Goal: Check status: Check status

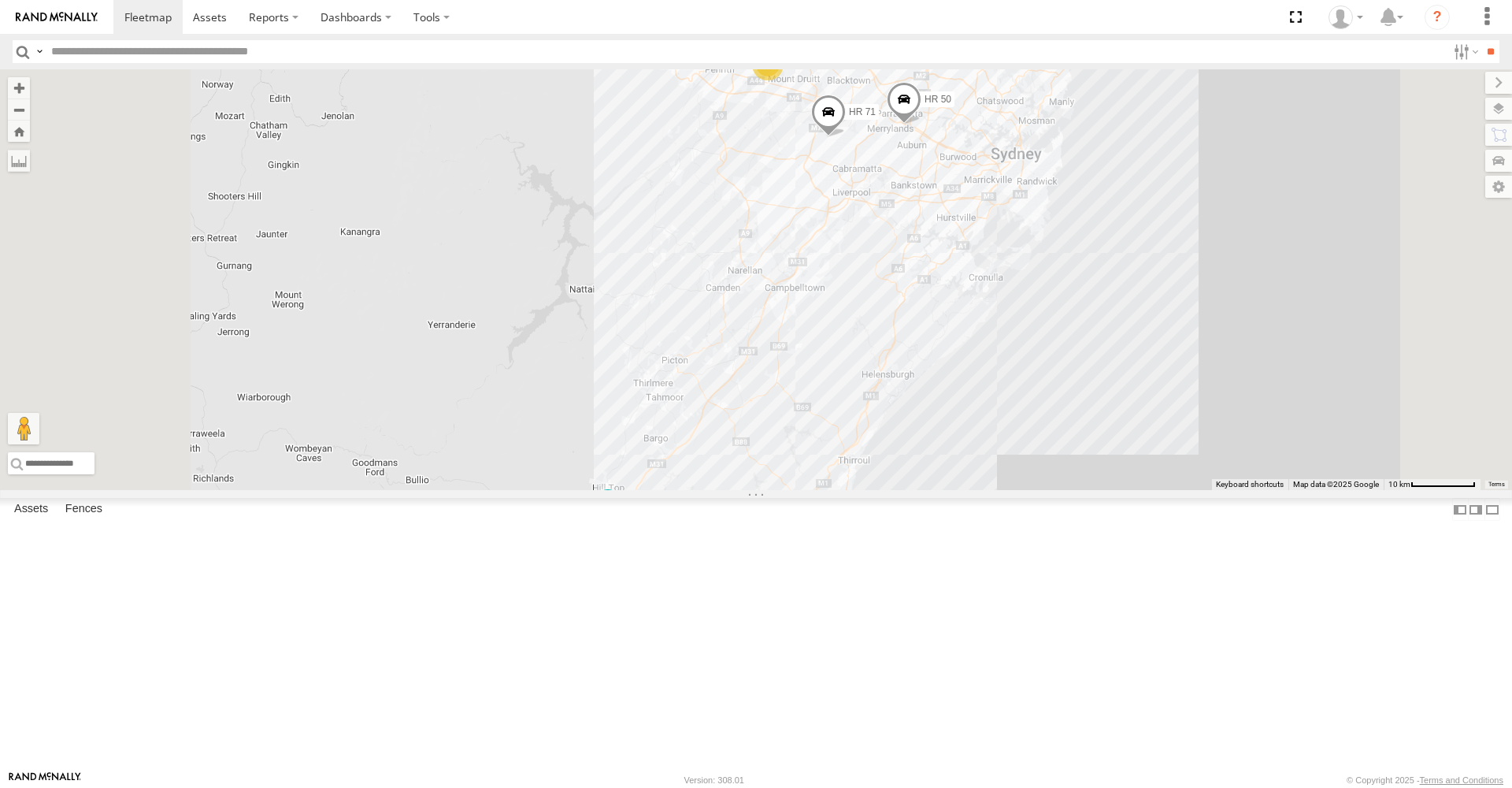
click at [846, 137] on span at bounding box center [828, 116] width 34 height 42
click at [960, 332] on div "6 FMB08S HR 50 HR 70 HR 71 HR 71 All Assets Royale Truck Services Cowpasture -3…" at bounding box center [756, 280] width 1512 height 421
click at [921, 125] on span at bounding box center [904, 103] width 34 height 42
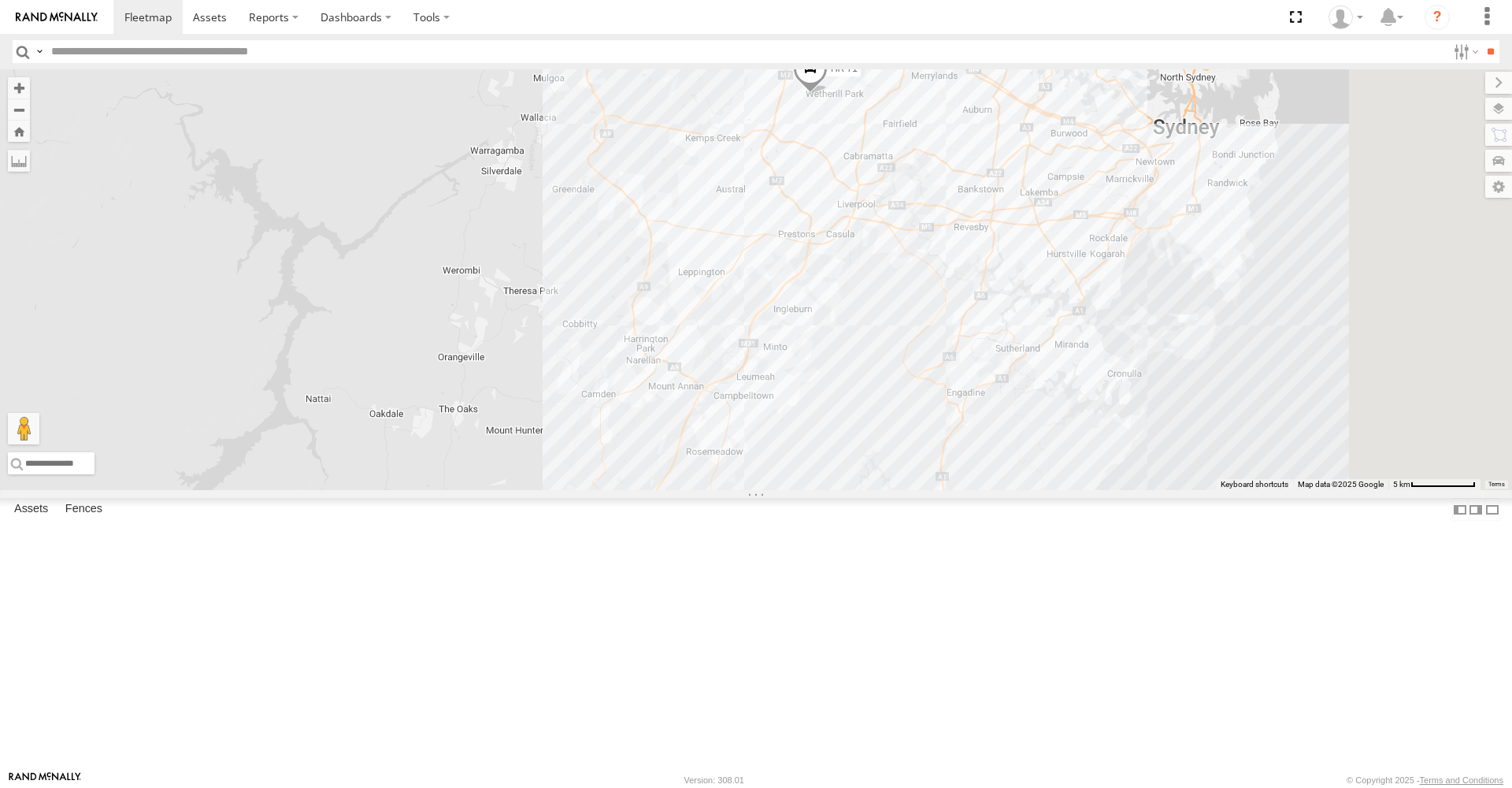
drag, startPoint x: 990, startPoint y: 349, endPoint x: 723, endPoint y: 369, distance: 267.7
click at [723, 369] on div "FMB08S HR 50 HR 70 HR 71 HR 50 All Assets Cowper [GEOGRAPHIC_DATA] -33.83064 , …" at bounding box center [756, 280] width 1512 height 421
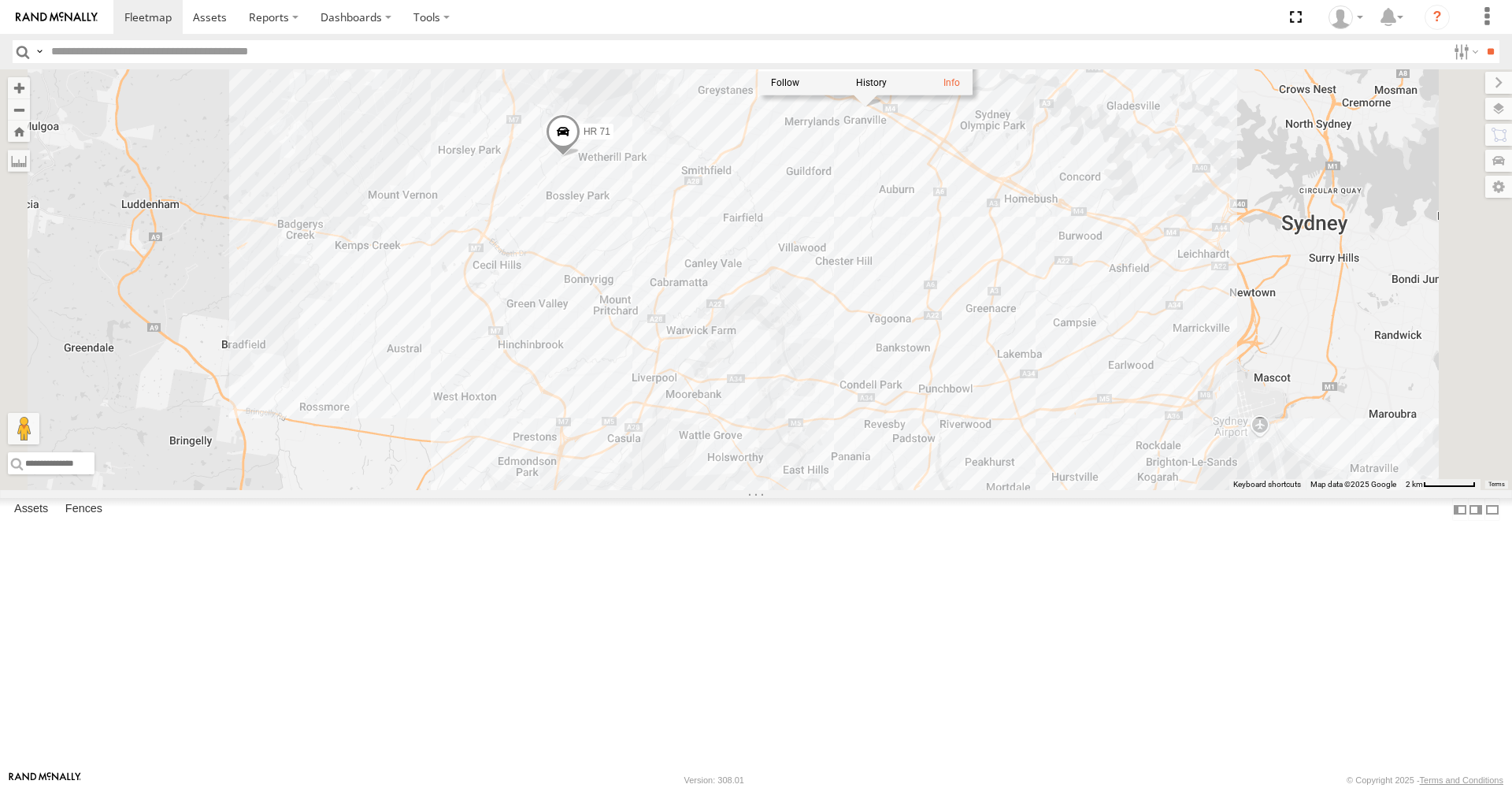
drag, startPoint x: 1109, startPoint y: 307, endPoint x: 943, endPoint y: 521, distance: 270.8
click at [943, 490] on div "FMB08S HR 50 HR 70 HR 71 HR 50 All Assets Cowper [GEOGRAPHIC_DATA] -33.83064 , …" at bounding box center [756, 280] width 1512 height 421
click at [995, 405] on div "FMB08S HR 50 HR 70 HR 71 HR 50 All Assets Cowper [GEOGRAPHIC_DATA] -33.83064 , …" at bounding box center [756, 280] width 1512 height 421
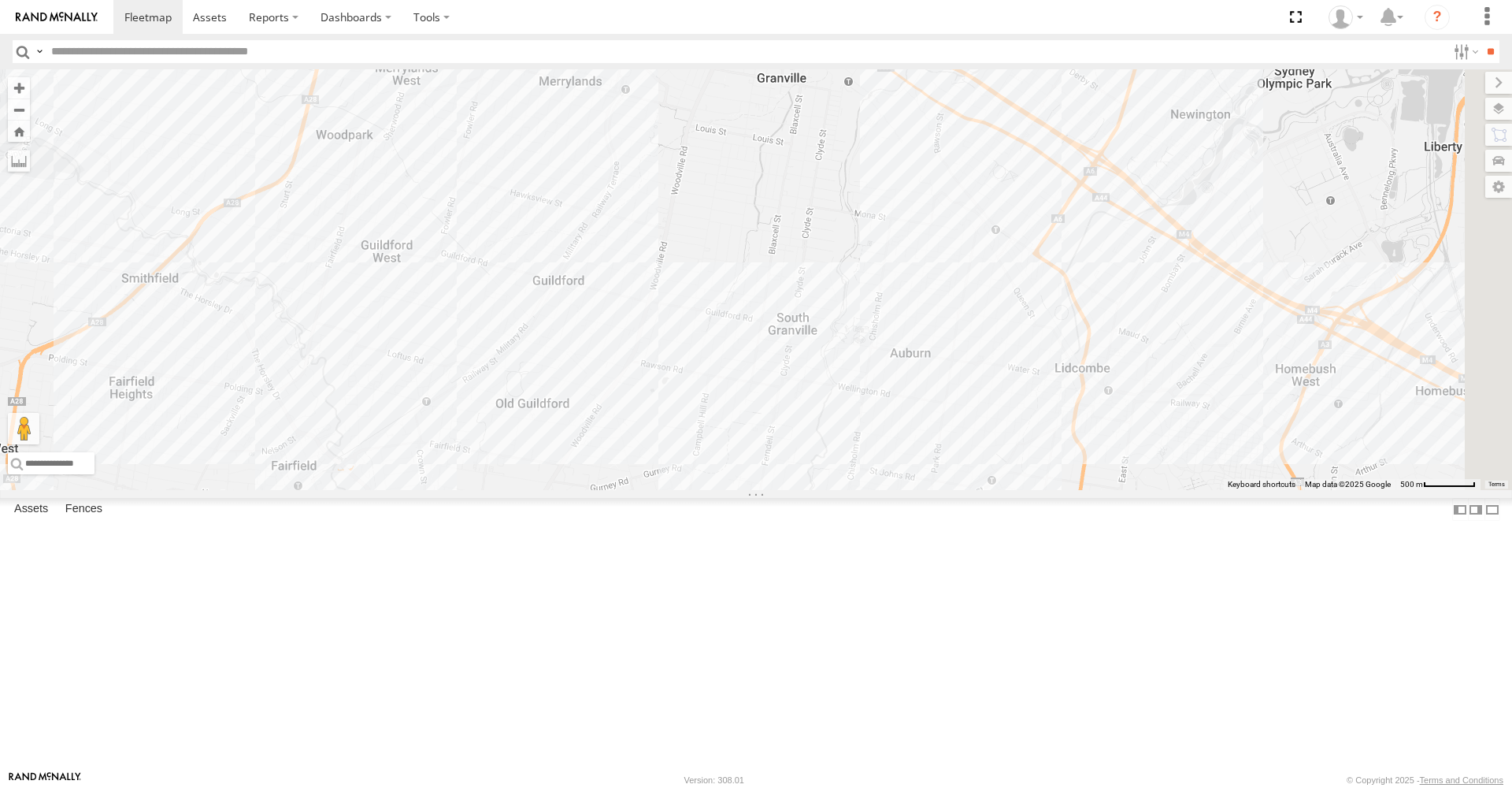
drag, startPoint x: 1010, startPoint y: 397, endPoint x: 723, endPoint y: 787, distance: 484.2
click at [723, 787] on body at bounding box center [756, 394] width 1512 height 788
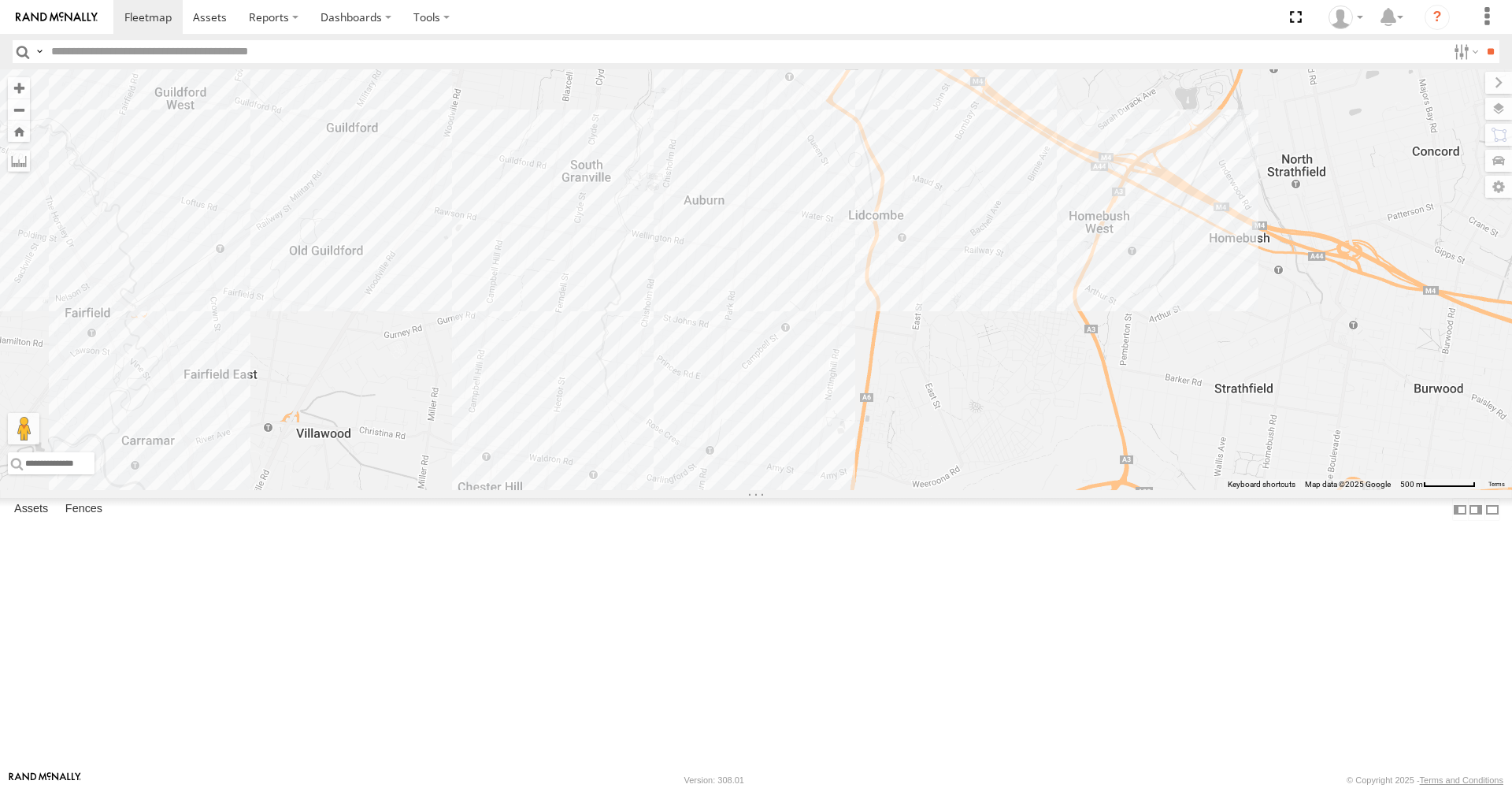
drag, startPoint x: 868, startPoint y: 526, endPoint x: 661, endPoint y: 375, distance: 256.2
click at [661, 375] on div "FMB08S HR 50 HR 70 HR 71" at bounding box center [756, 280] width 1512 height 421
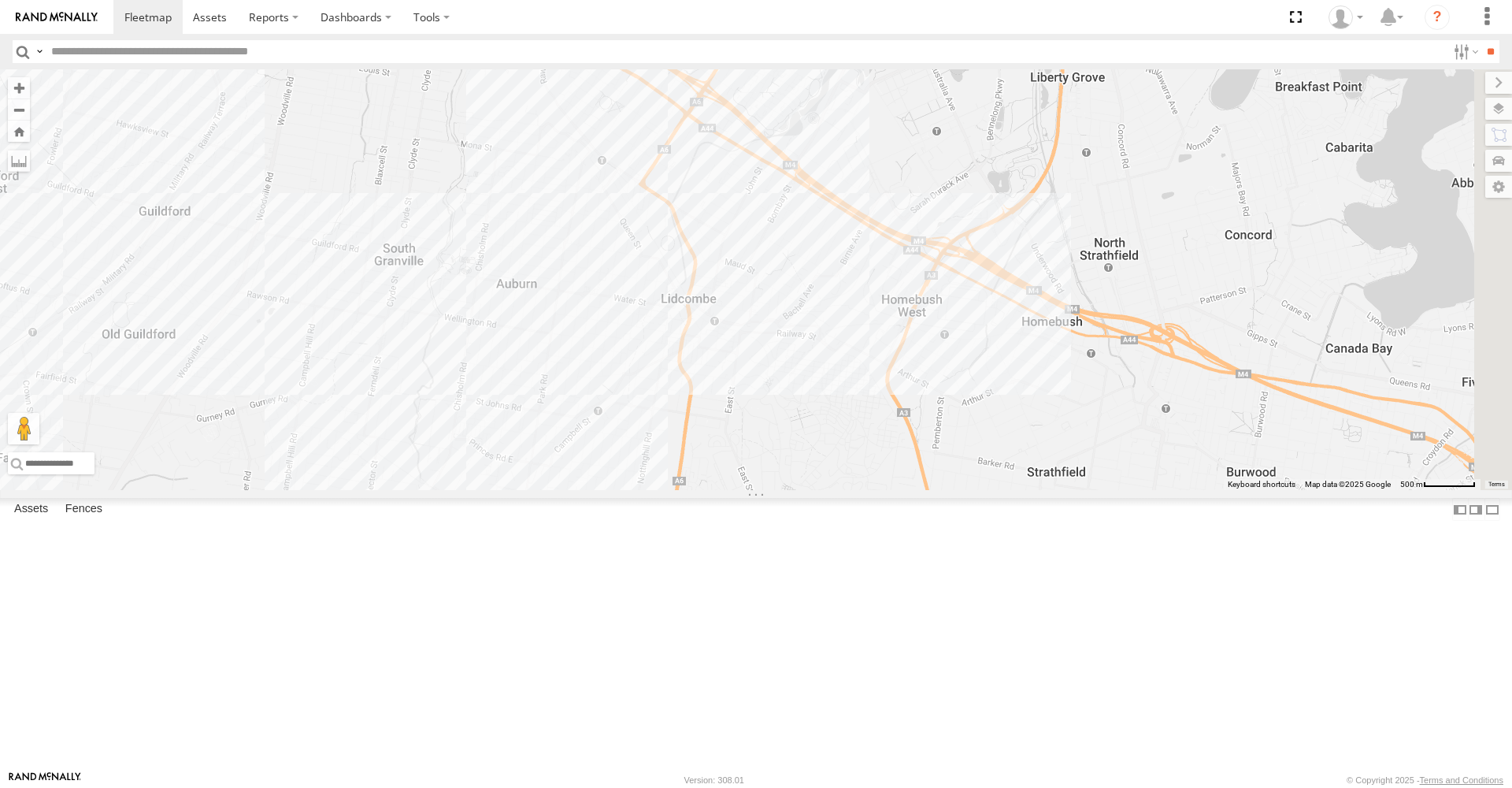
drag, startPoint x: 970, startPoint y: 690, endPoint x: 777, endPoint y: 783, distance: 214.2
click at [777, 783] on body at bounding box center [756, 394] width 1512 height 788
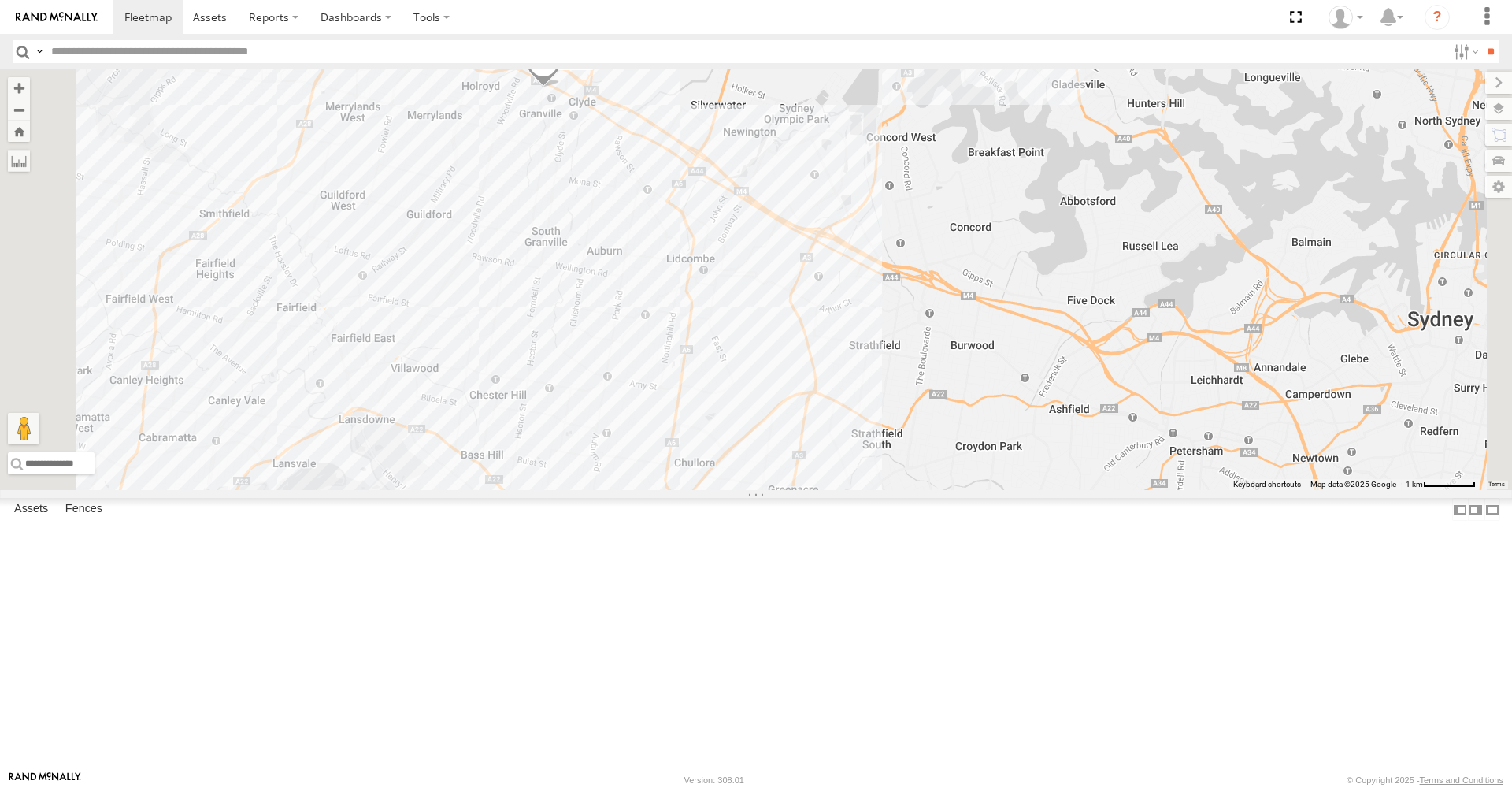
drag, startPoint x: 863, startPoint y: 694, endPoint x: 912, endPoint y: 501, distance: 199.1
click at [912, 490] on div "FMB08S HR 50 HR 70 HR 71" at bounding box center [756, 280] width 1512 height 421
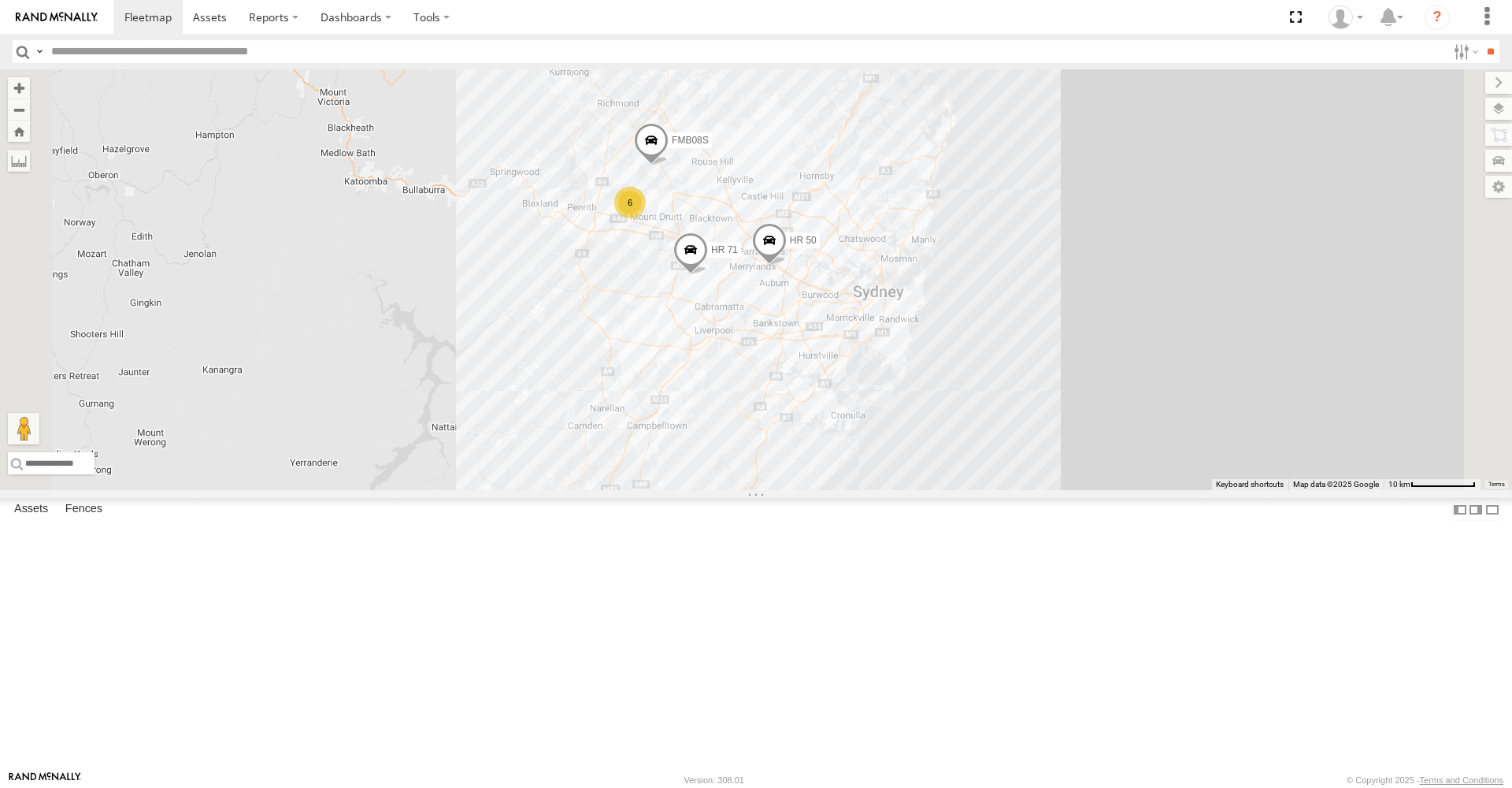
click at [669, 165] on span at bounding box center [651, 144] width 34 height 42
click at [1011, 290] on div "FMB08S HR 50 HR 70 HR 71 6 FMB08S All Assets Bolwarra [PERSON_NAME][GEOGRAPHIC_…" at bounding box center [756, 280] width 1512 height 421
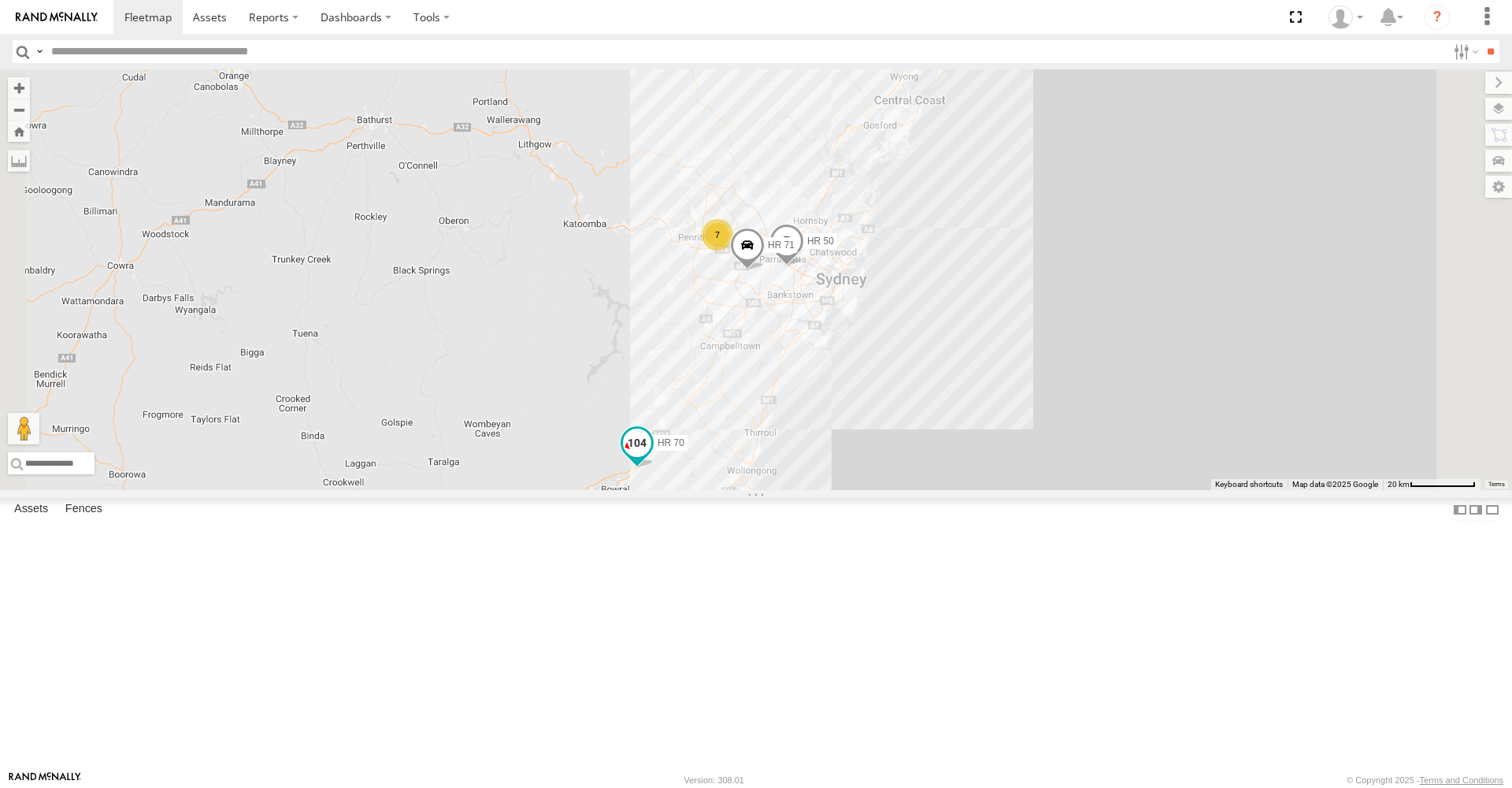
click at [651, 457] on span at bounding box center [637, 442] width 28 height 28
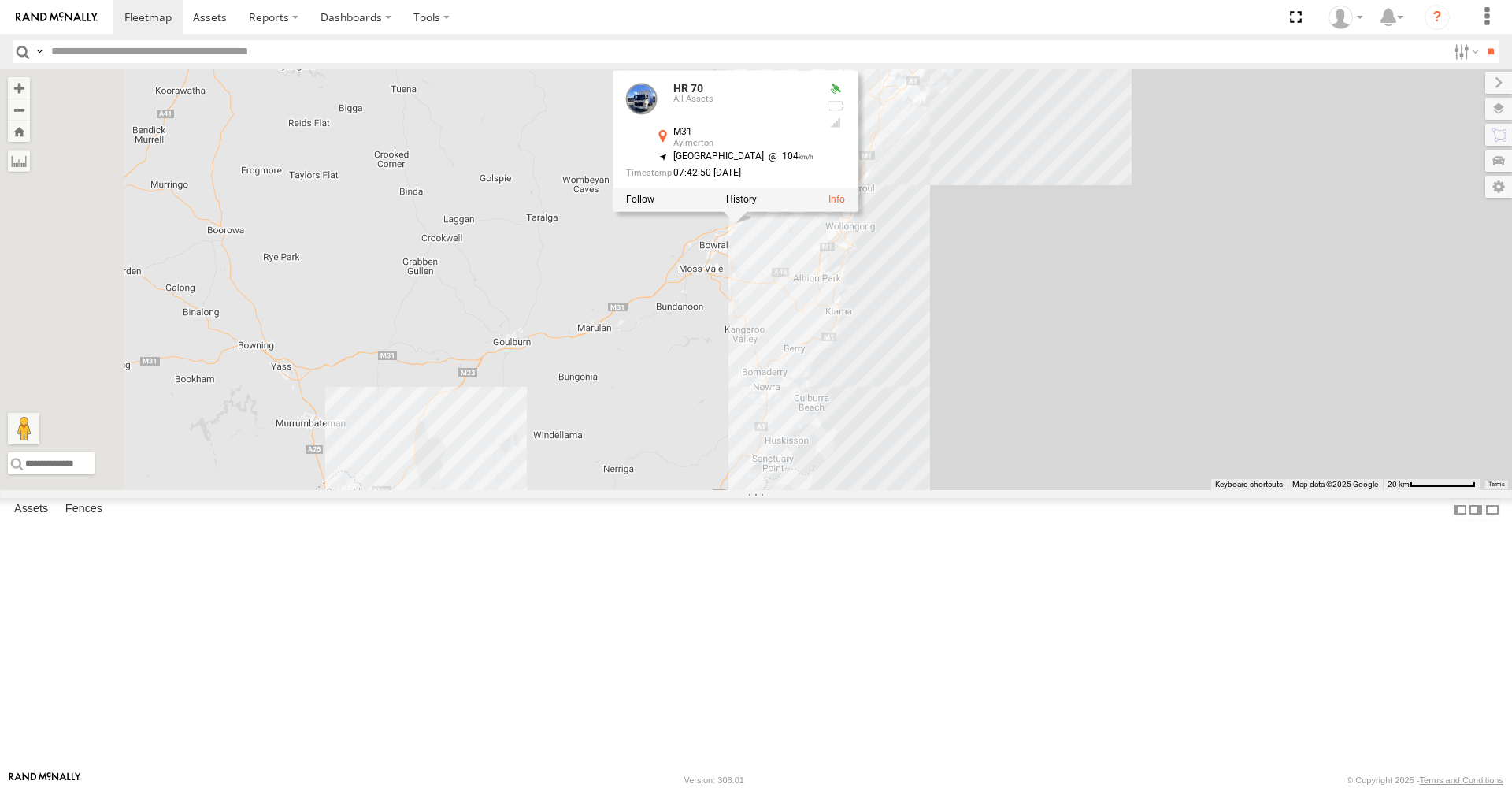
drag, startPoint x: 674, startPoint y: 610, endPoint x: 773, endPoint y: 364, distance: 265.2
click at [773, 364] on div "HR 50 HR 70 HR 71 7 HR 70 All Assets M31 Aylmerton -34.41744 , 150.49325 [GEOGR…" at bounding box center [756, 280] width 1512 height 421
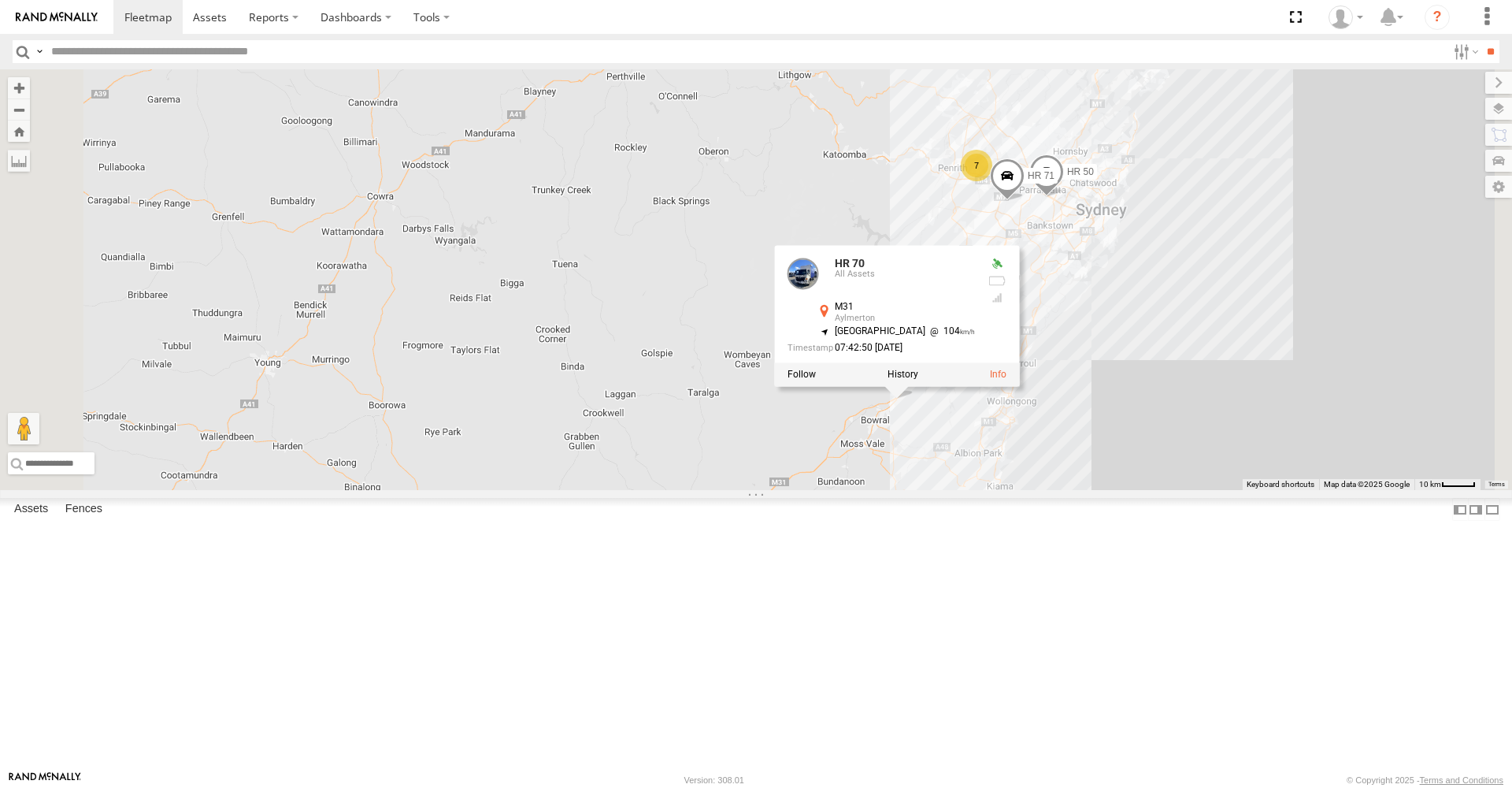
drag, startPoint x: 717, startPoint y: 559, endPoint x: 881, endPoint y: 736, distance: 241.3
click at [881, 490] on div "HR 50 HR 70 HR 71 HR 70 All Assets M31 [GEOGRAPHIC_DATA] -34.41744 , 150.49325 …" at bounding box center [756, 280] width 1512 height 421
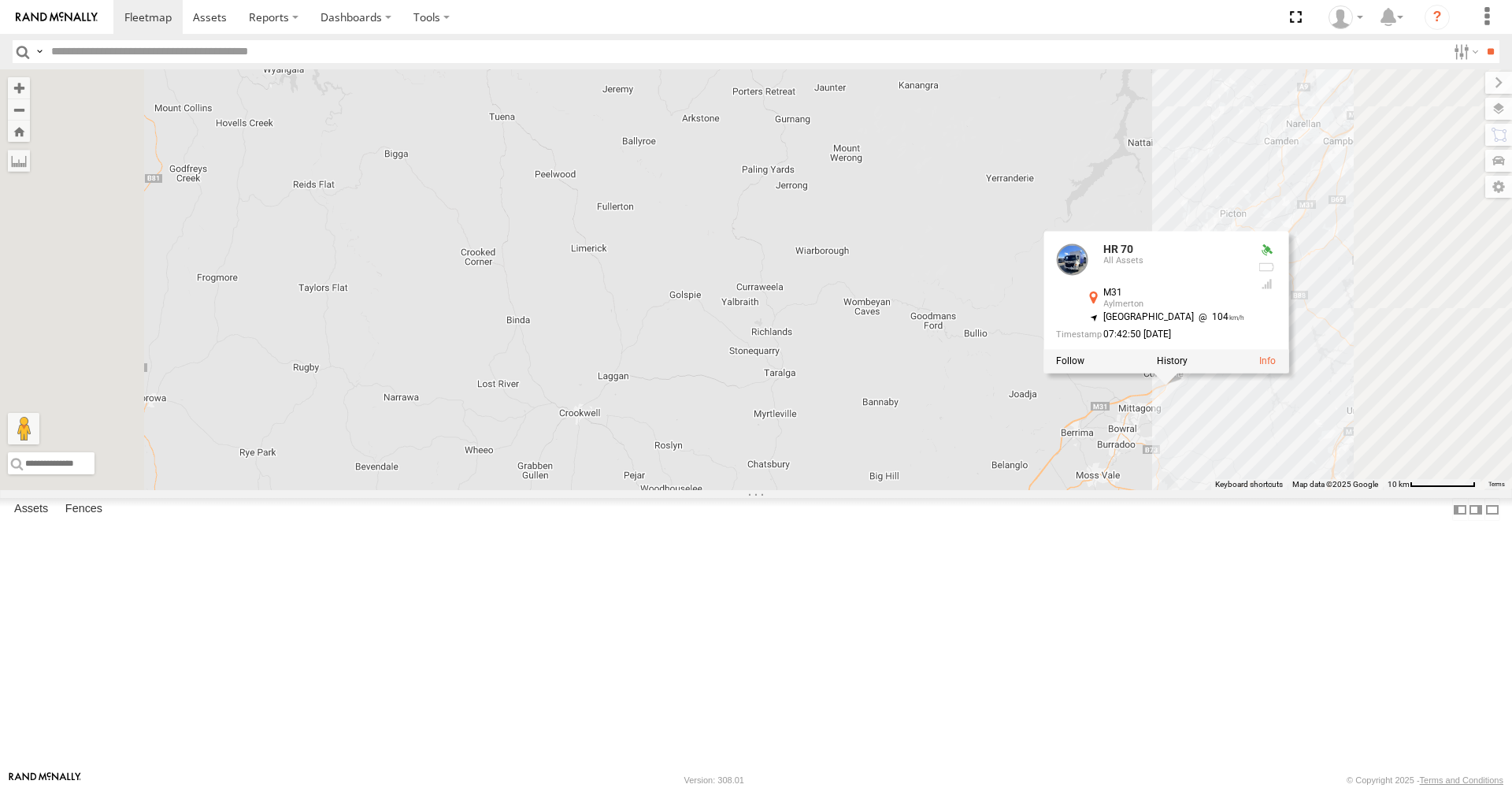
drag, startPoint x: 818, startPoint y: 636, endPoint x: 800, endPoint y: 704, distance: 70.3
click at [813, 490] on div "HR 50 HR 70 HR 71 HR 70 All Assets M31 [GEOGRAPHIC_DATA] -34.41744 , 150.49325 …" at bounding box center [756, 280] width 1512 height 421
